Goal: Task Accomplishment & Management: Use online tool/utility

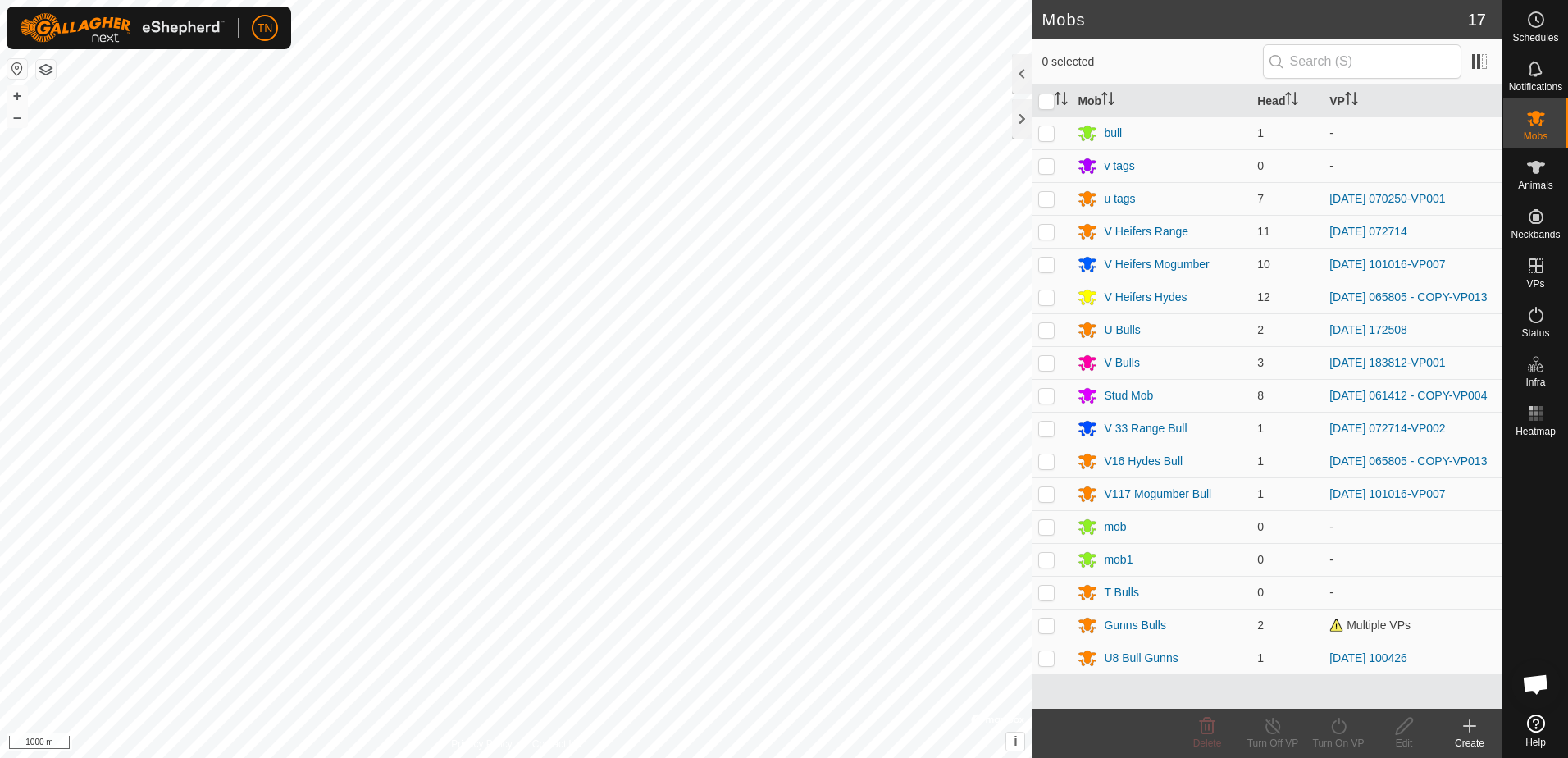
scroll to position [1617, 0]
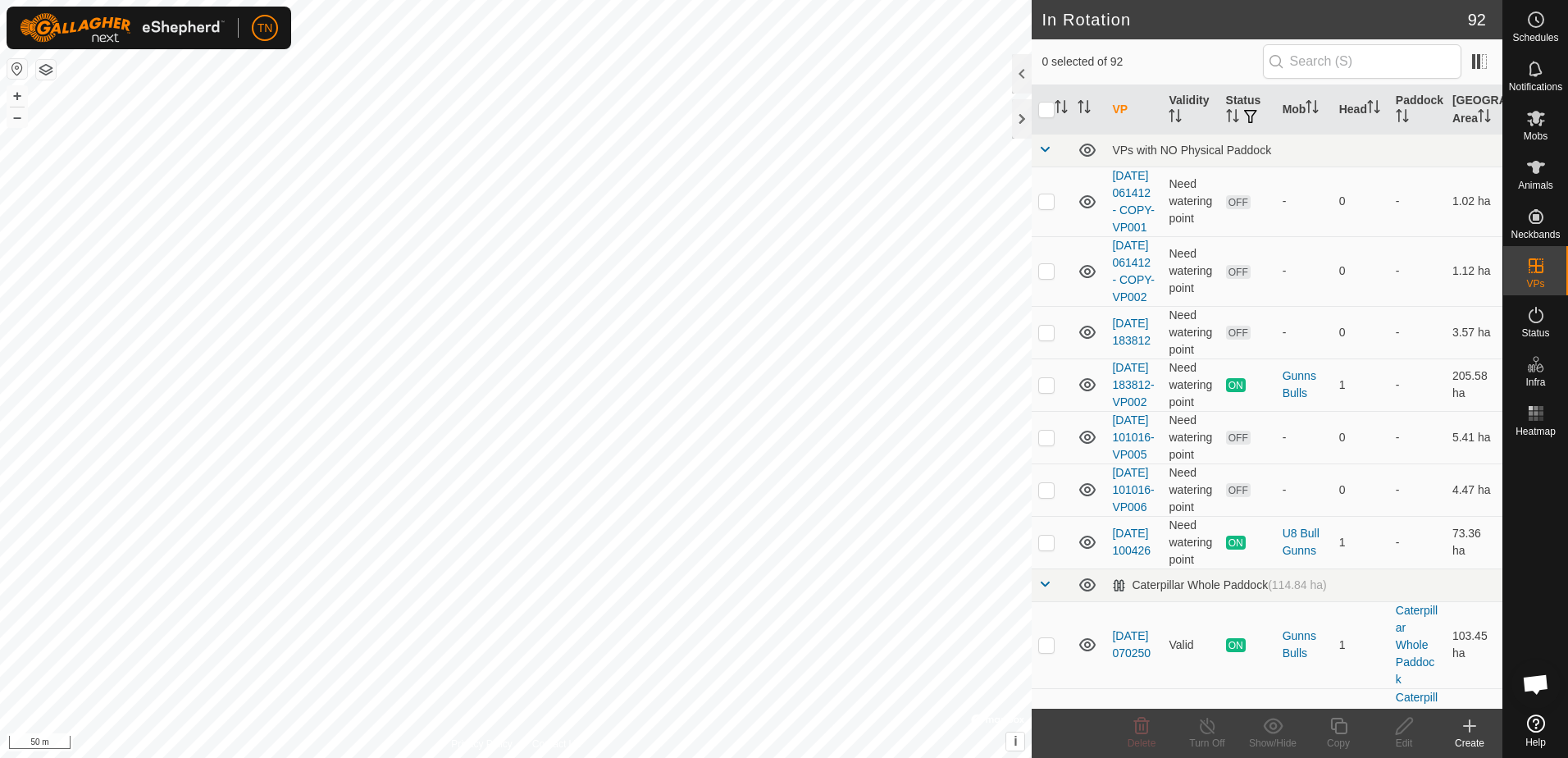
checkbox input "true"
click at [1334, 725] on icon at bounding box center [1339, 725] width 21 height 20
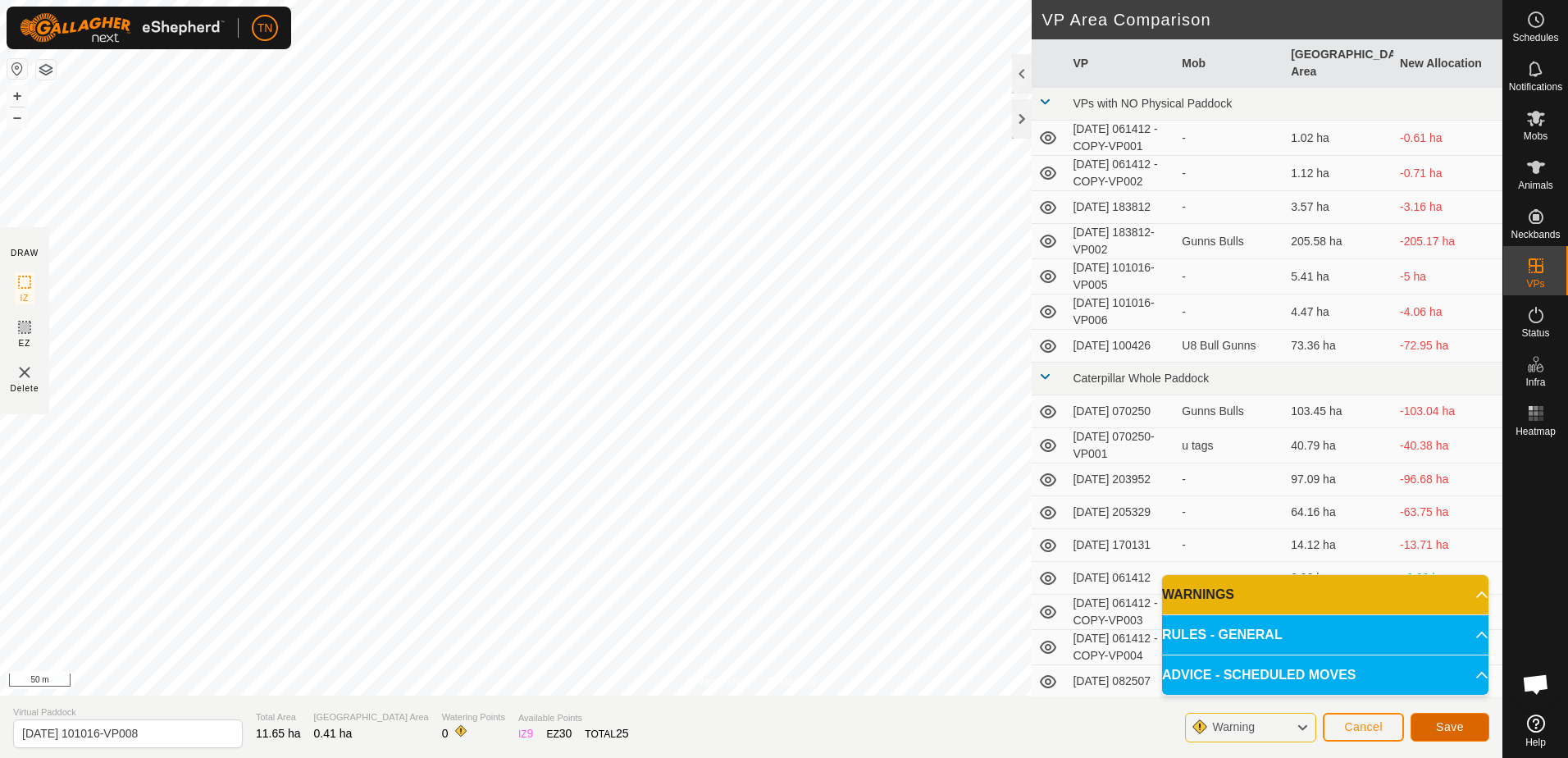
click at [1458, 733] on span "Save" at bounding box center [1451, 727] width 28 height 13
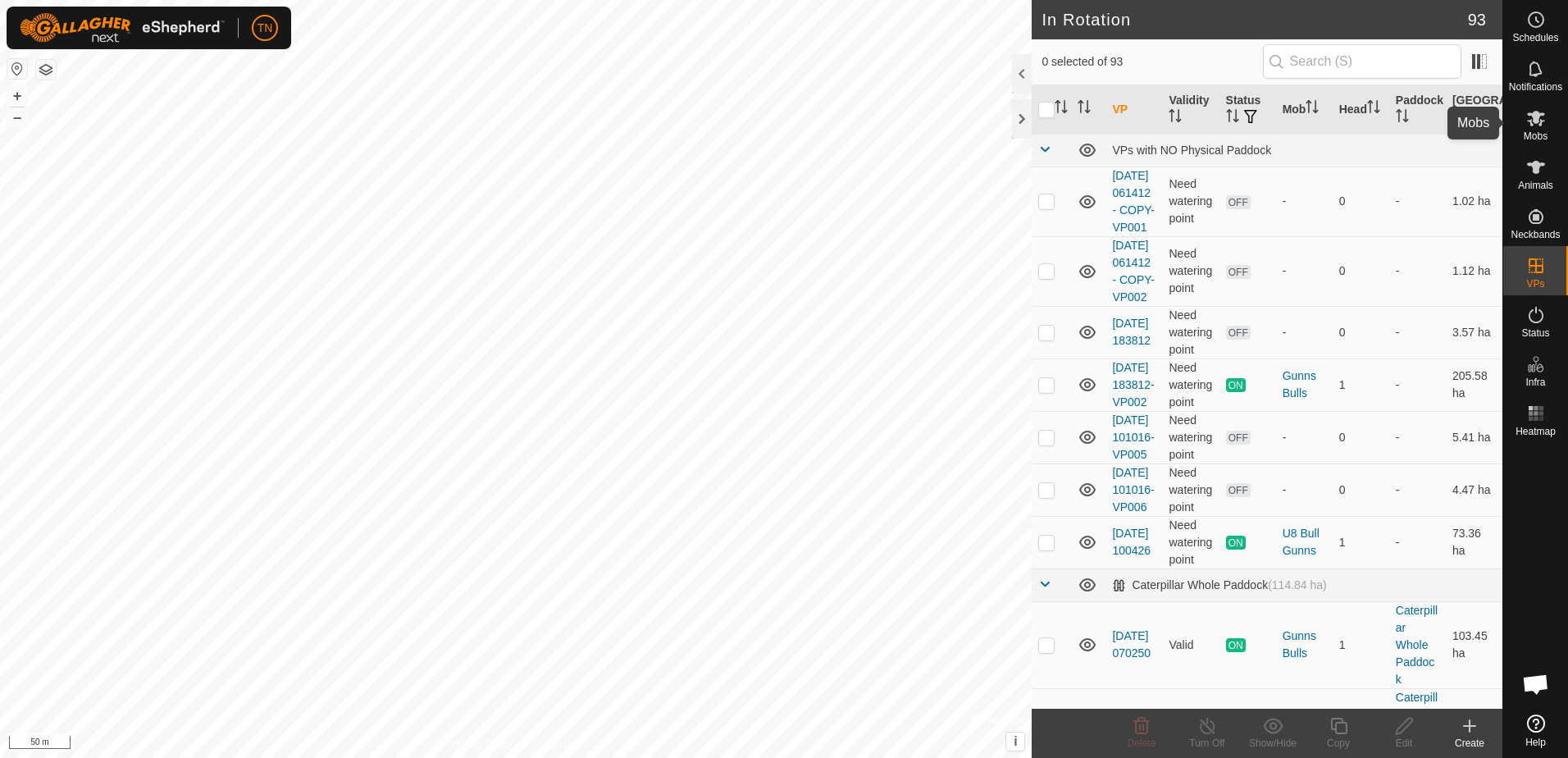
click at [1540, 128] on es-mob-svg-icon at bounding box center [1536, 118] width 30 height 26
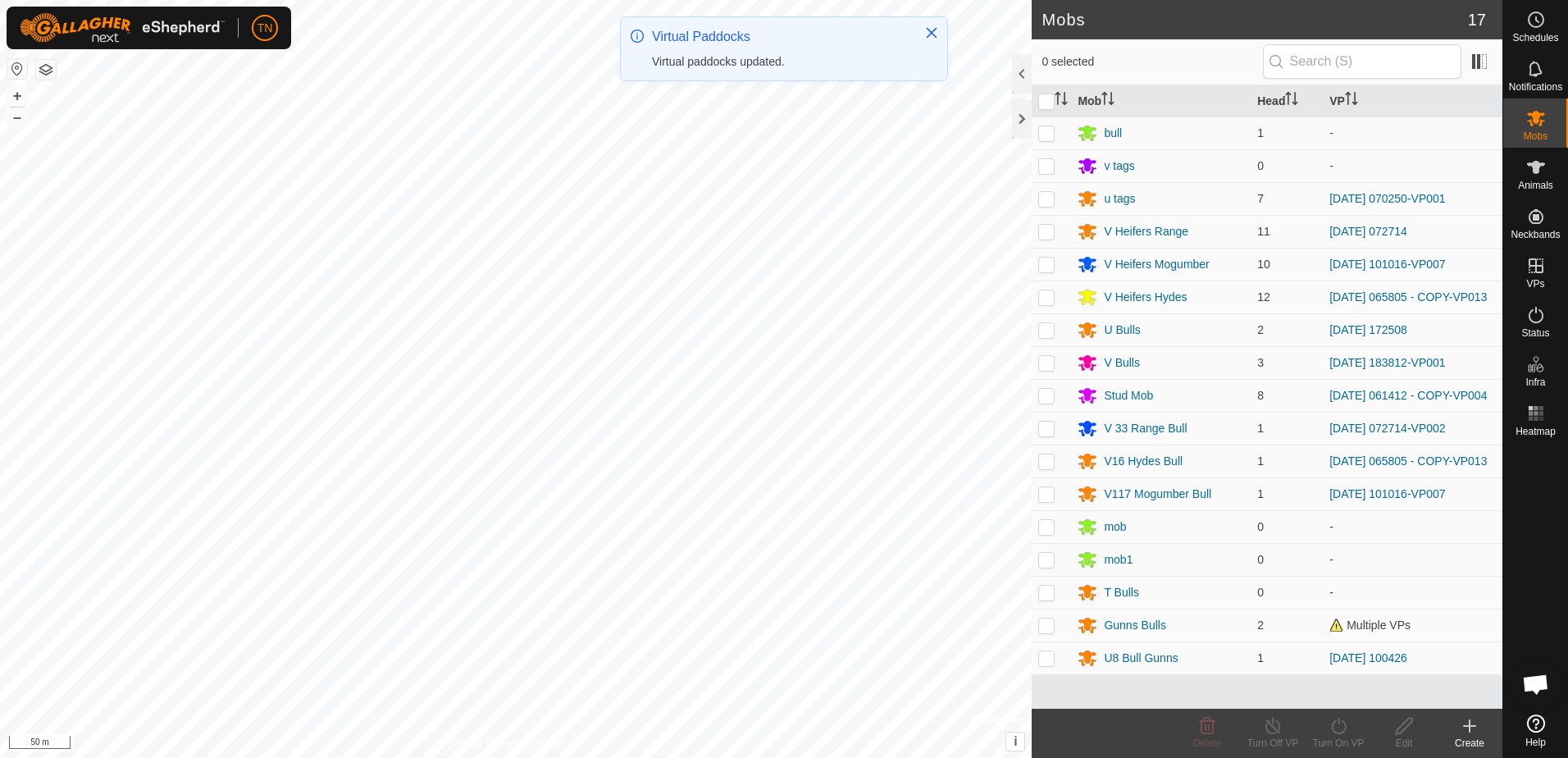
click at [1041, 265] on p-checkbox at bounding box center [1047, 264] width 17 height 13
checkbox input "true"
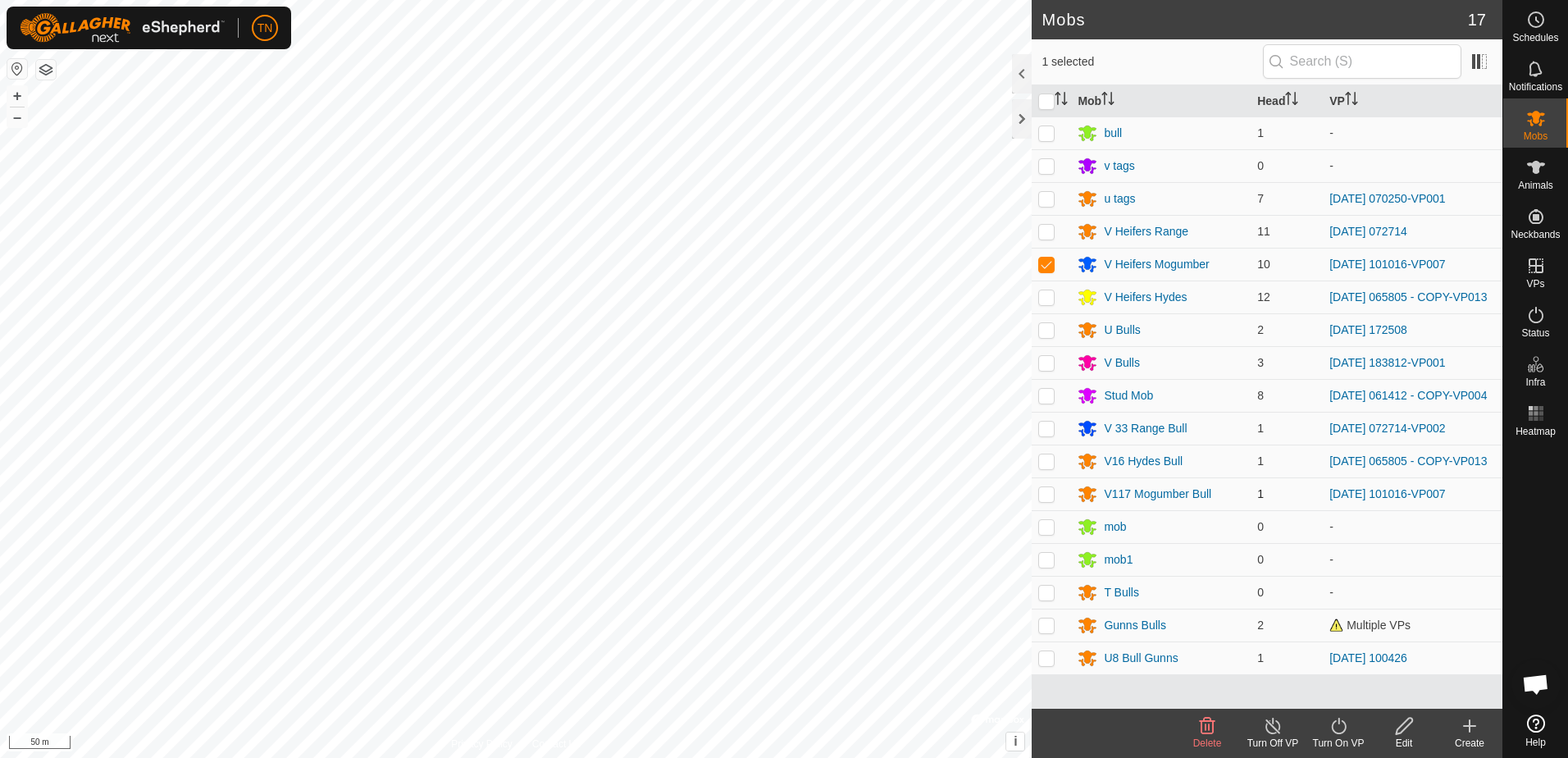
click at [1047, 495] on p-checkbox at bounding box center [1047, 494] width 17 height 13
checkbox input "true"
click at [1341, 727] on icon at bounding box center [1339, 725] width 21 height 20
click at [1323, 694] on link "Now" at bounding box center [1388, 689] width 162 height 33
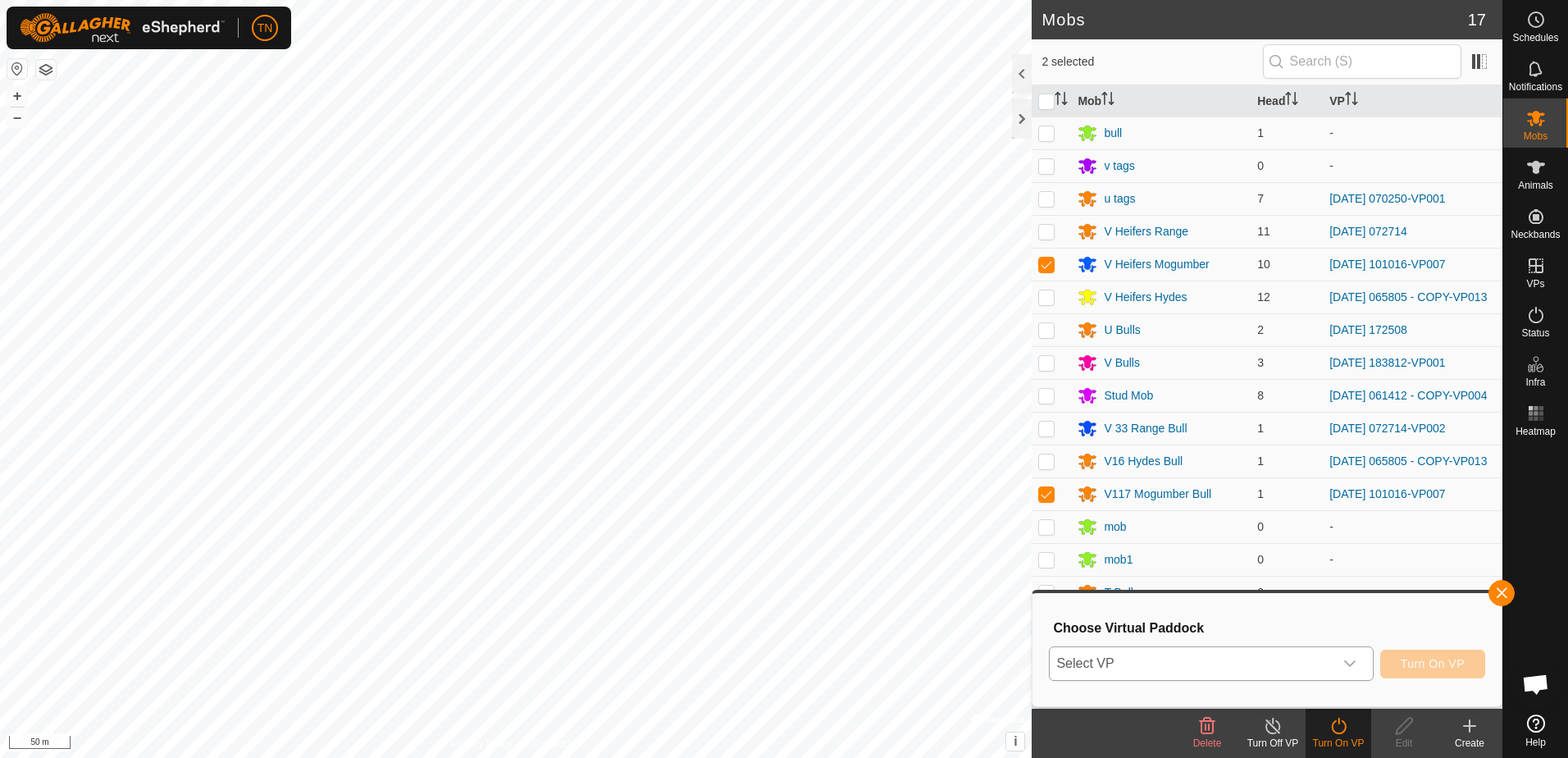
click at [1208, 655] on span "Select VP" at bounding box center [1191, 663] width 283 height 33
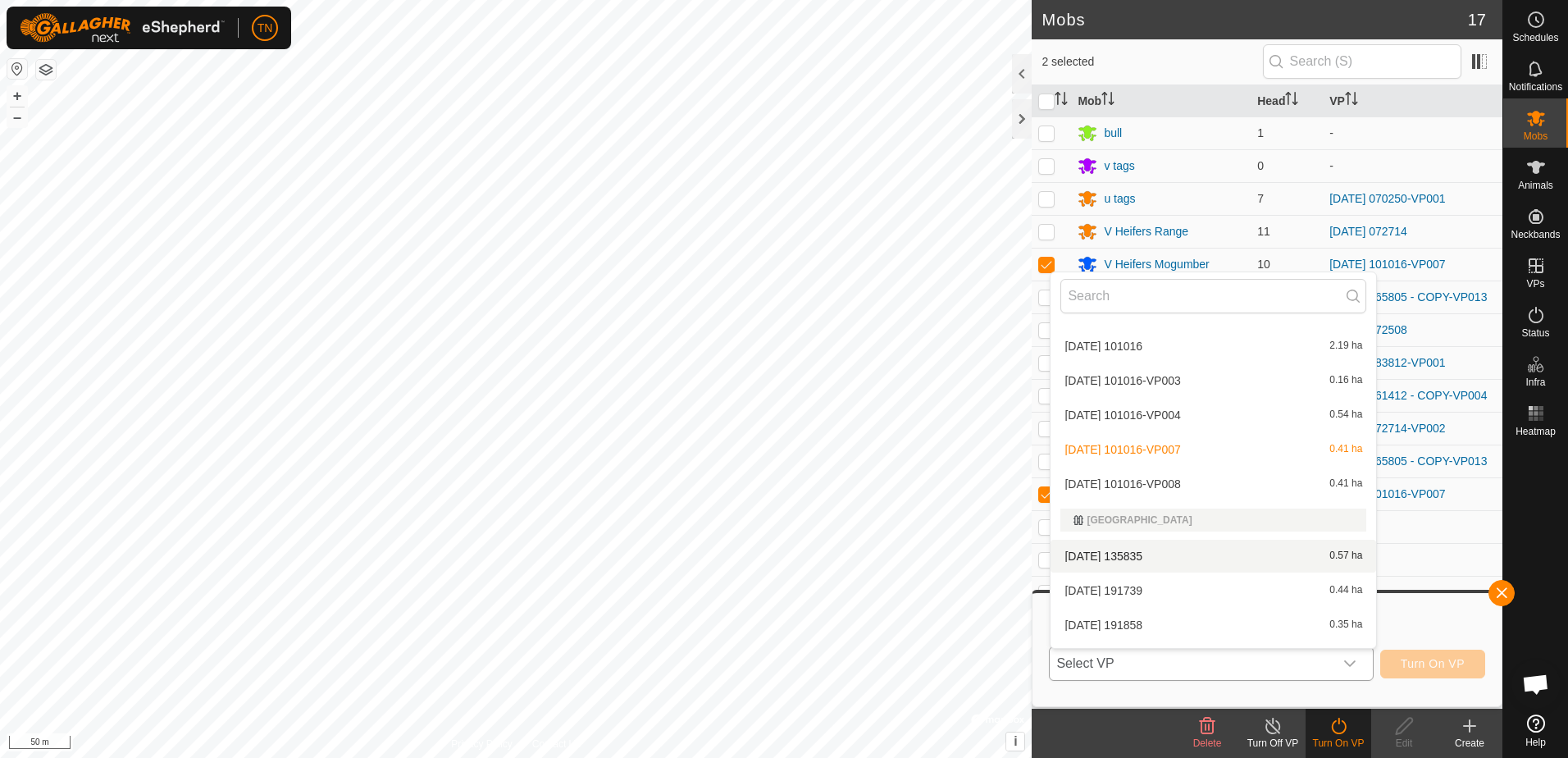
scroll to position [3282, 0]
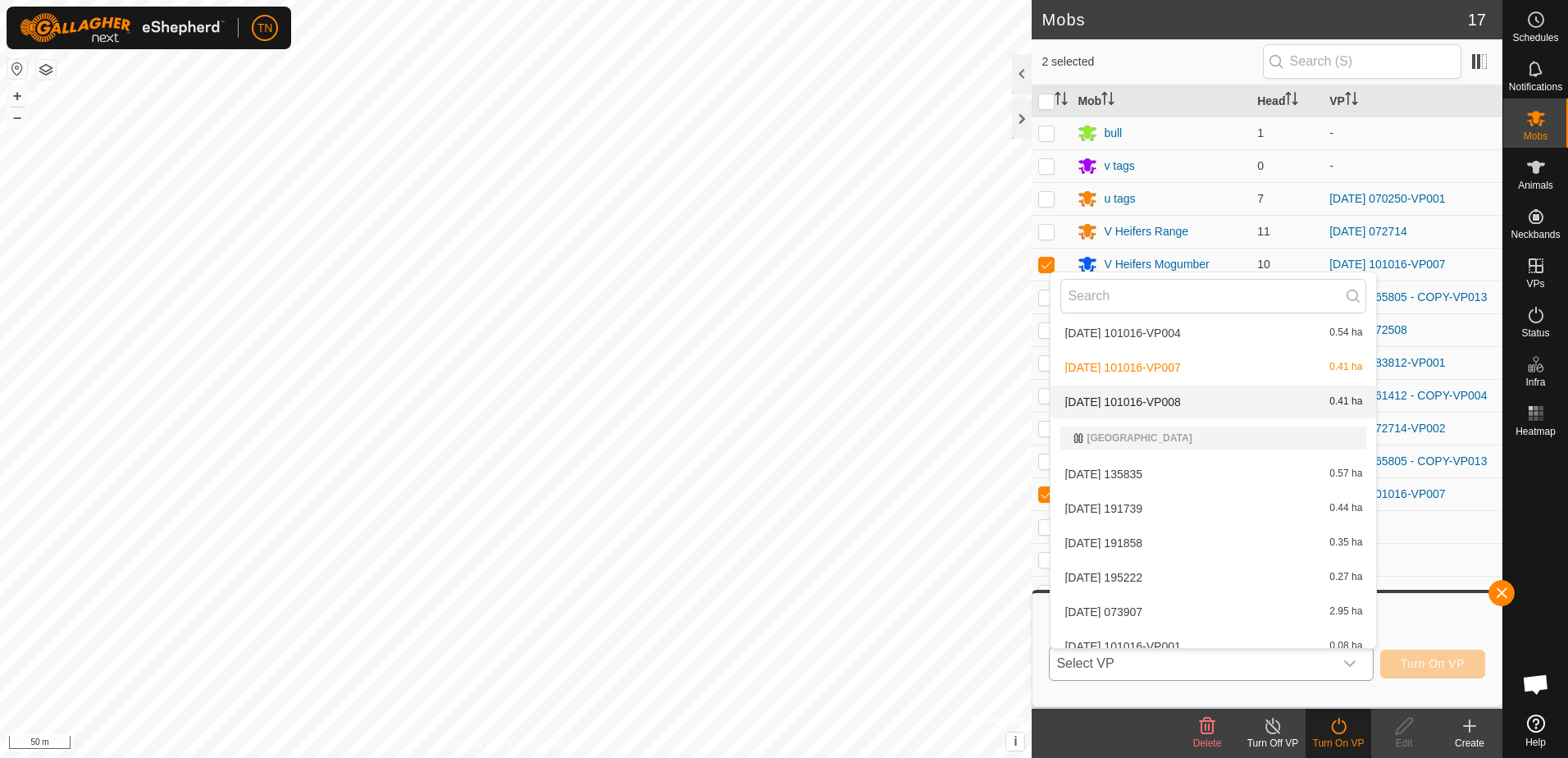
click at [1204, 408] on li "[DATE] 101016-VP008 0.41 ha" at bounding box center [1213, 402] width 325 height 33
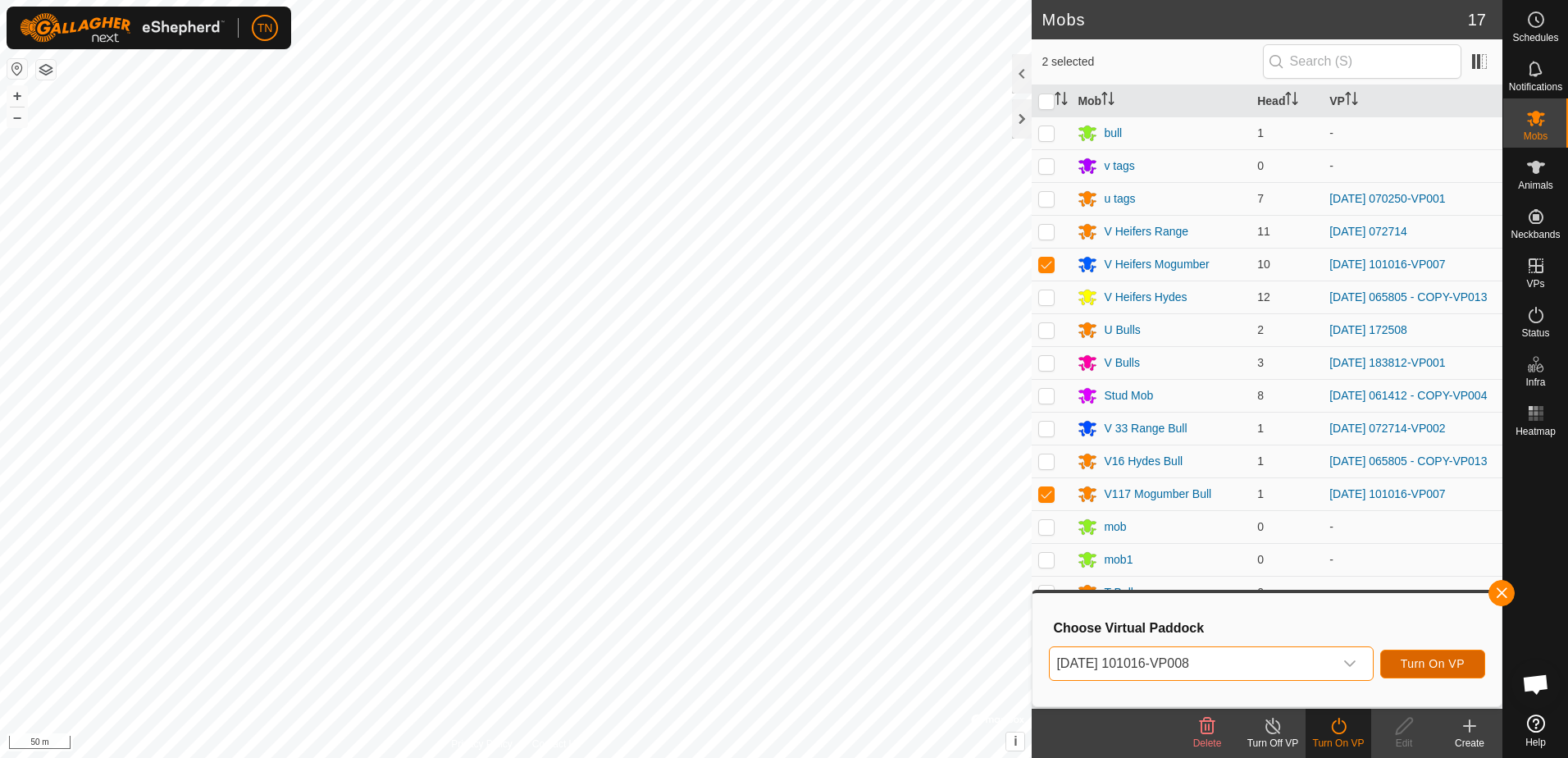
click at [1411, 668] on span "Turn On VP" at bounding box center [1433, 664] width 64 height 13
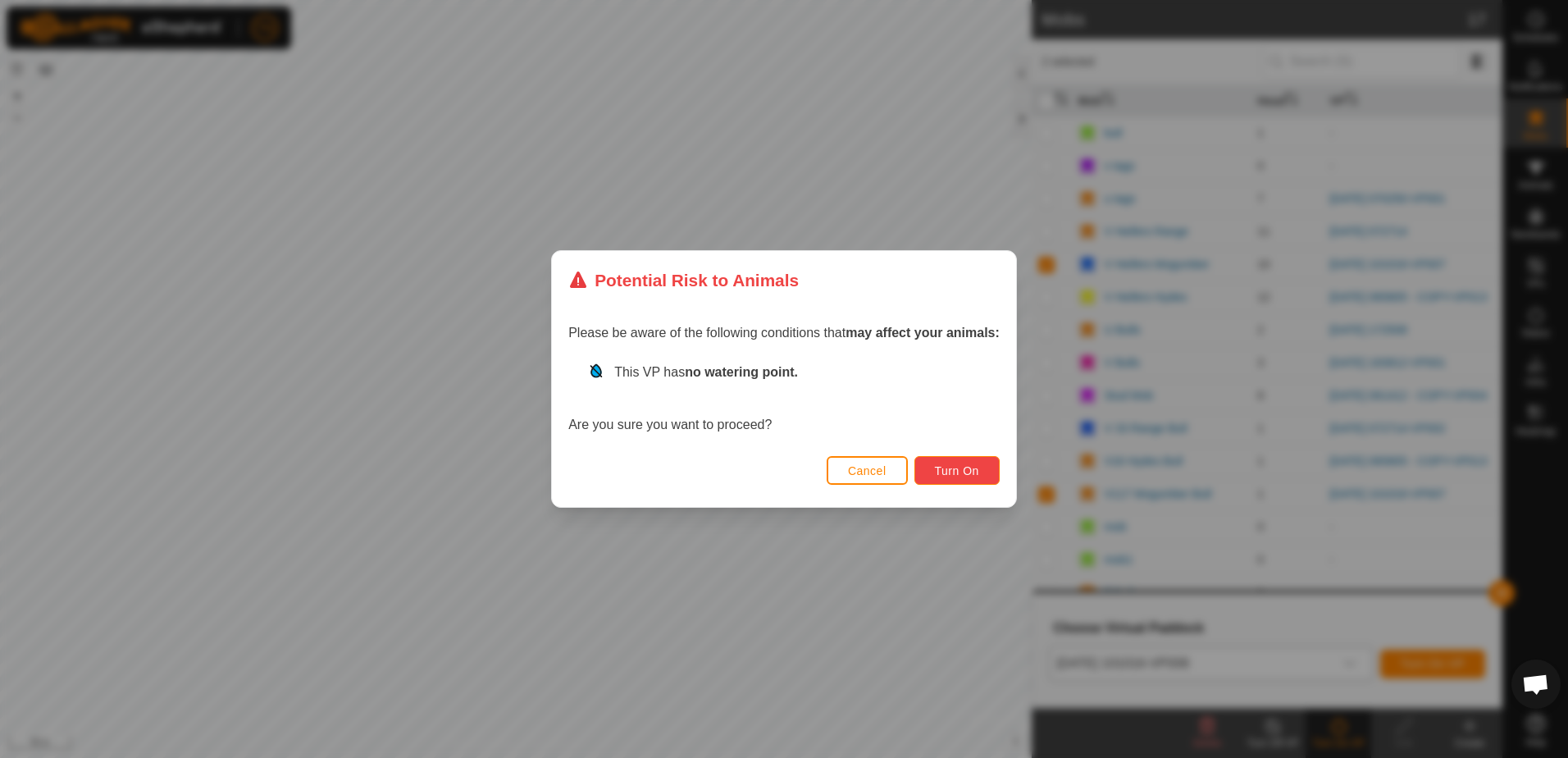
click at [955, 465] on span "Turn On" at bounding box center [957, 471] width 45 height 13
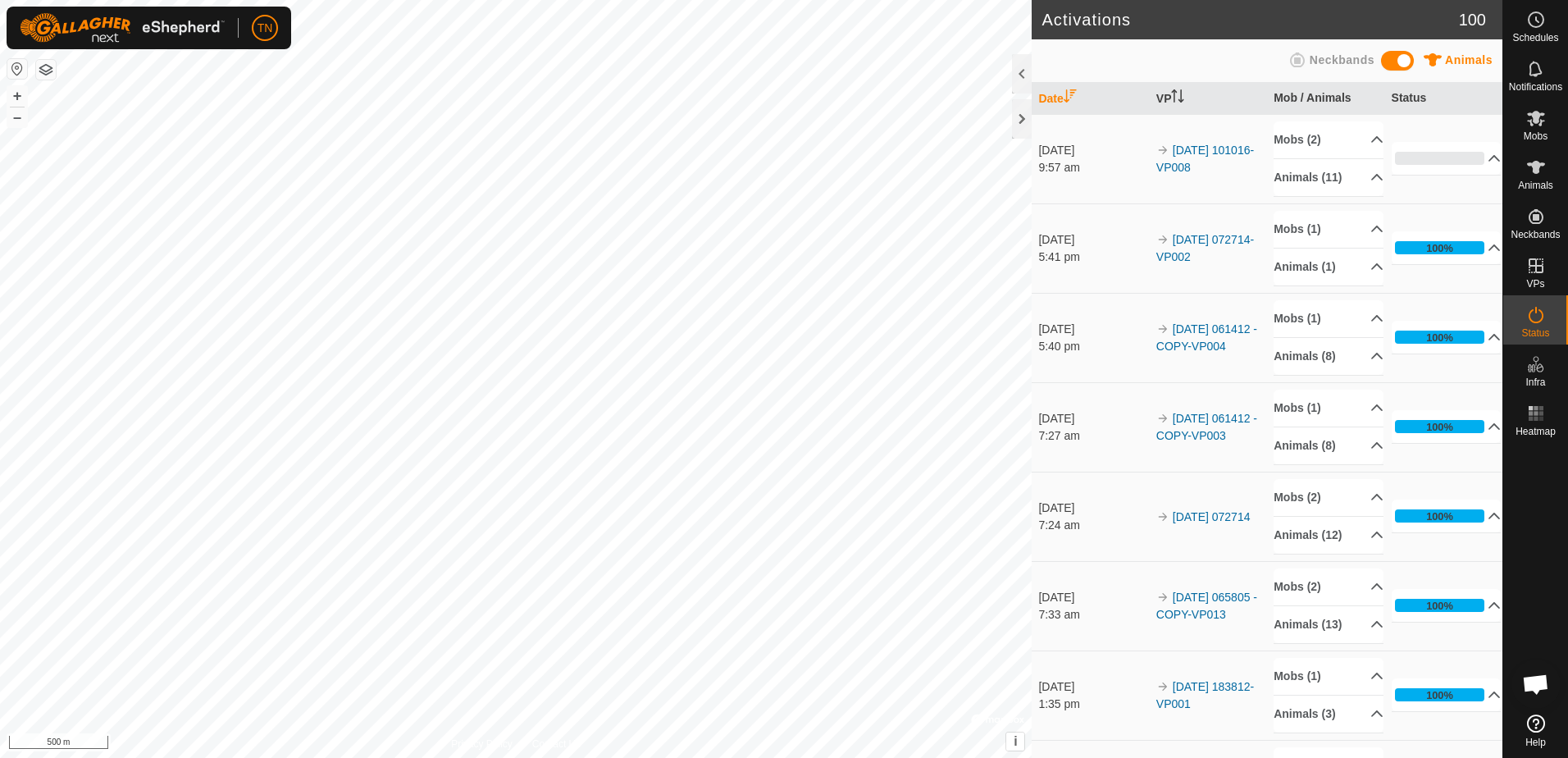
click at [550, 0] on html "TN Schedules Notifications Mobs Animals Neckbands VPs Status Infra Heatmap Help…" at bounding box center [784, 379] width 1568 height 758
